Goal: Check status

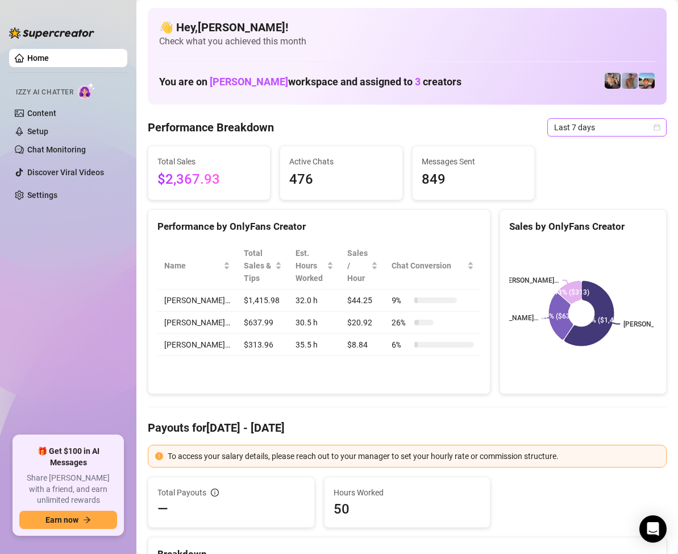
click at [640, 127] on span "Last 7 days" at bounding box center [607, 127] width 106 height 17
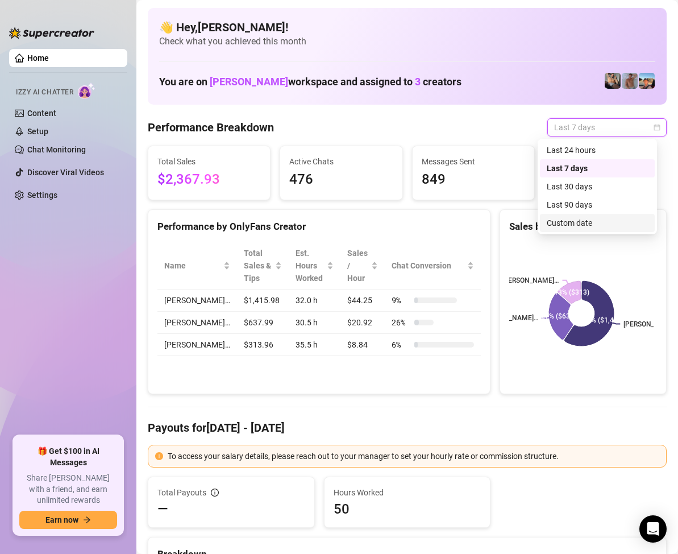
click at [579, 225] on div "Custom date" at bounding box center [597, 223] width 101 height 13
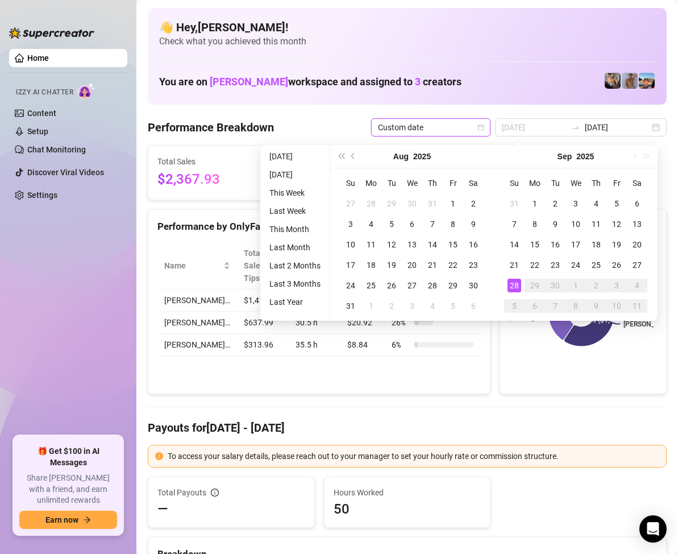
type input "[DATE]"
click at [516, 288] on div "28" at bounding box center [515, 286] width 14 height 14
type input "[DATE]"
click at [636, 264] on div "27" at bounding box center [637, 265] width 14 height 14
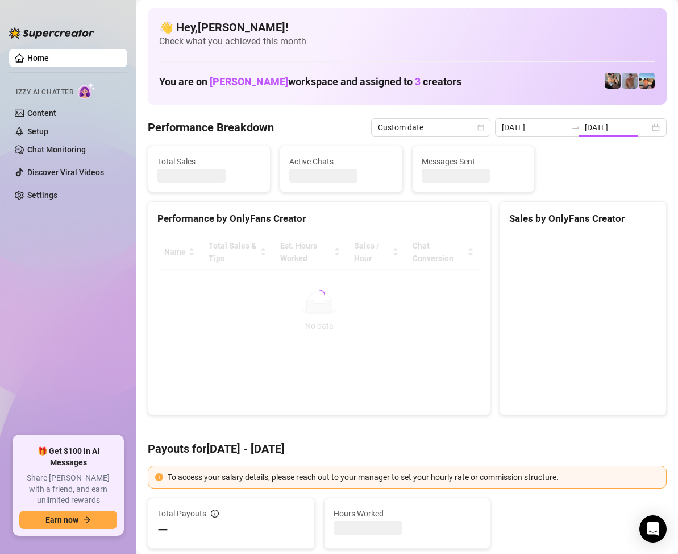
type input "[DATE]"
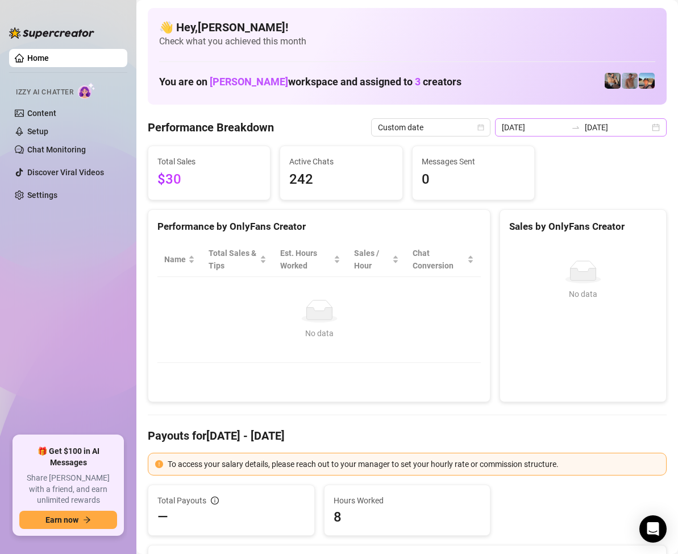
click at [646, 126] on div "[DATE] [DATE]" at bounding box center [581, 127] width 172 height 18
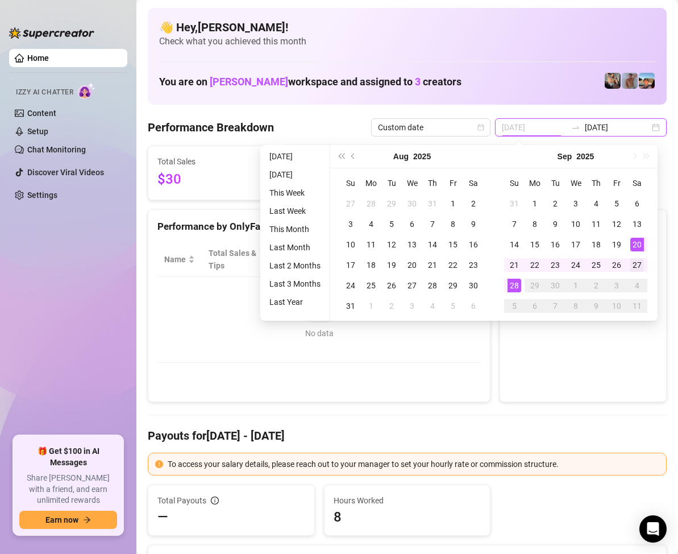
type input "[DATE]"
click at [633, 260] on div "27" at bounding box center [637, 265] width 14 height 14
click at [634, 262] on div "27" at bounding box center [637, 265] width 14 height 14
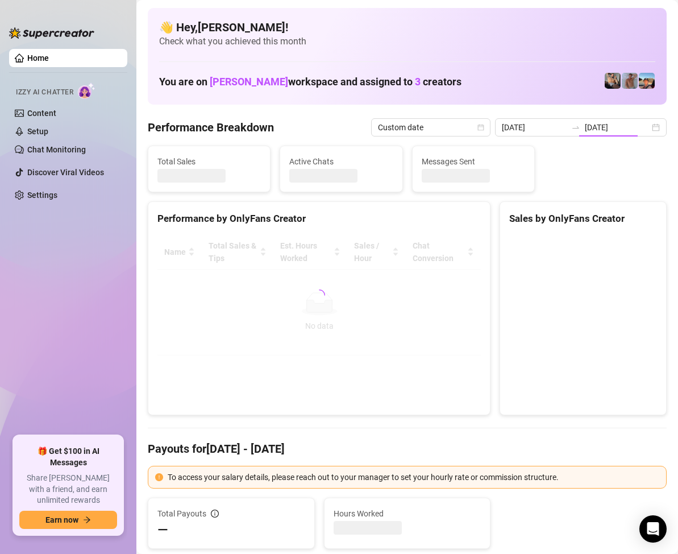
type input "[DATE]"
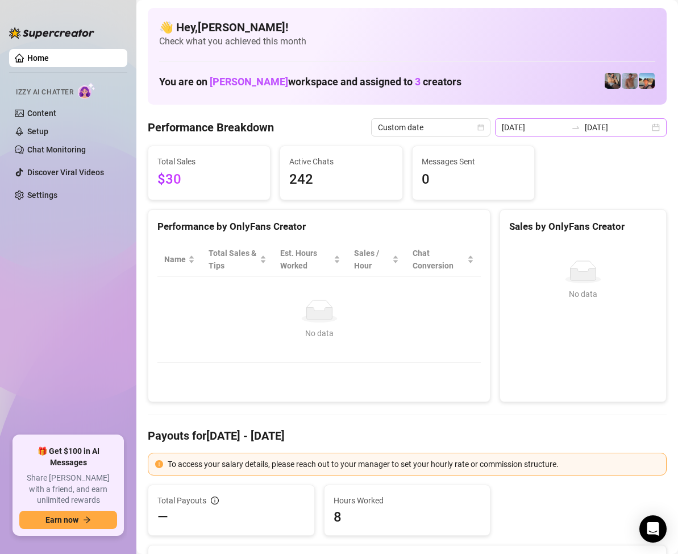
click at [651, 131] on div "[DATE] [DATE]" at bounding box center [581, 127] width 172 height 18
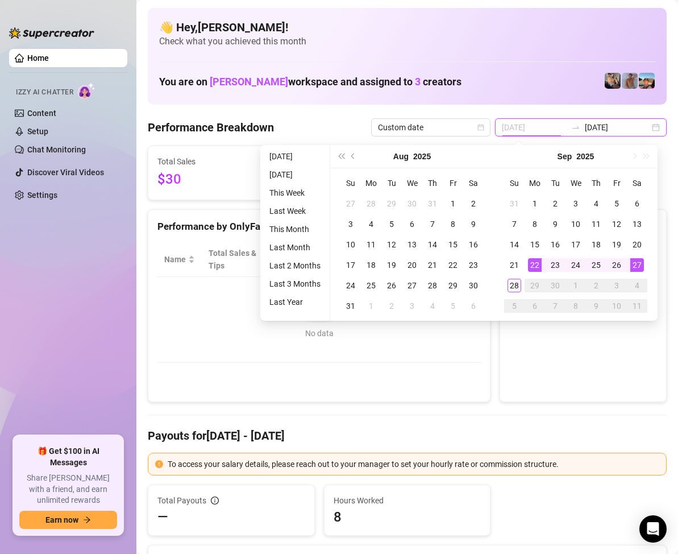
type input "[DATE]"
click at [518, 283] on div "28" at bounding box center [515, 286] width 14 height 14
click at [516, 285] on div "28" at bounding box center [515, 286] width 14 height 14
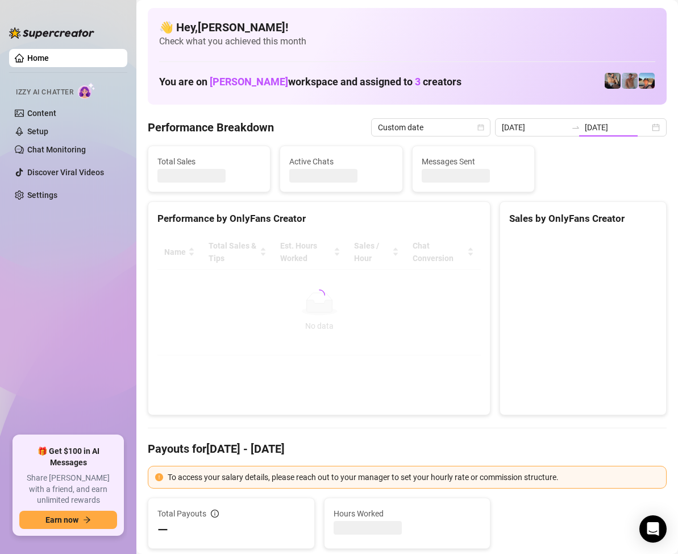
type input "[DATE]"
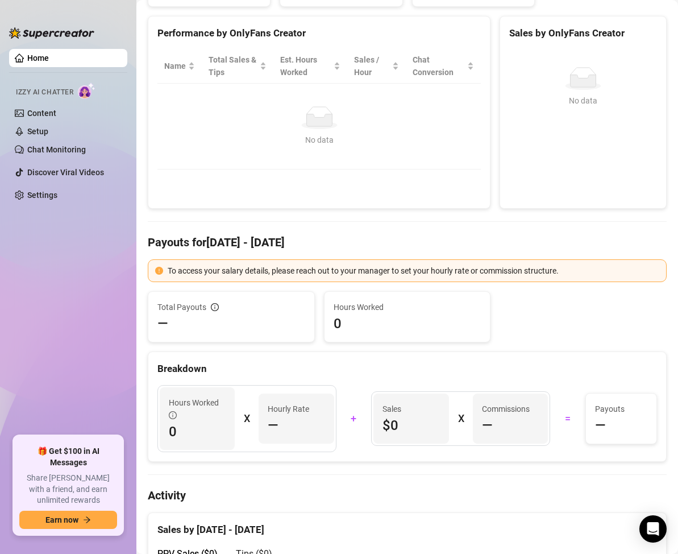
scroll to position [23, 0]
